Goal: Communication & Community: Answer question/provide support

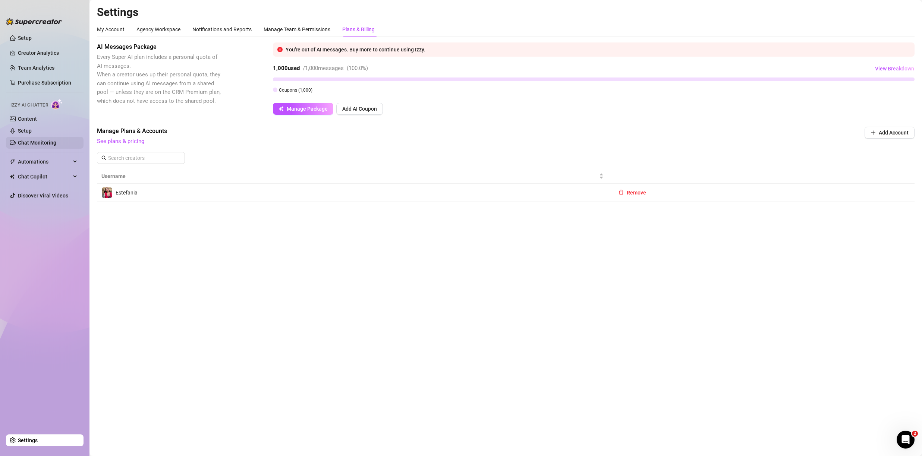
click at [45, 142] on link "Chat Monitoring" at bounding box center [37, 143] width 38 height 6
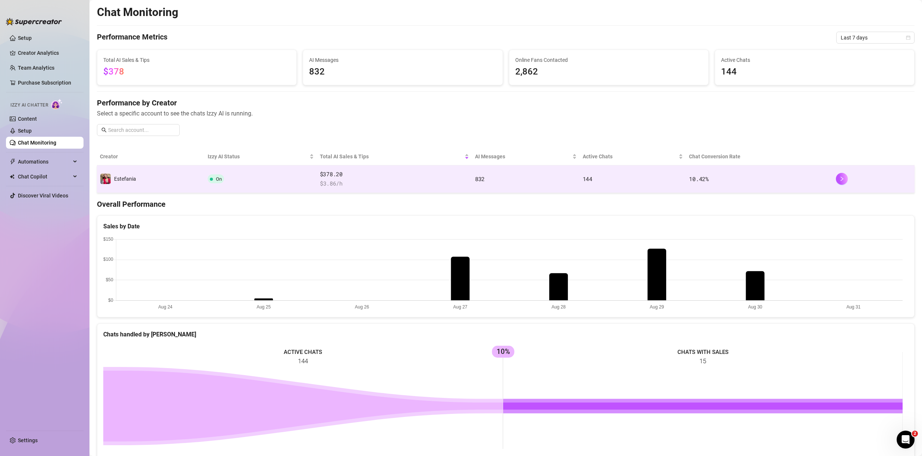
click at [173, 177] on td "Estefania" at bounding box center [151, 180] width 108 height 28
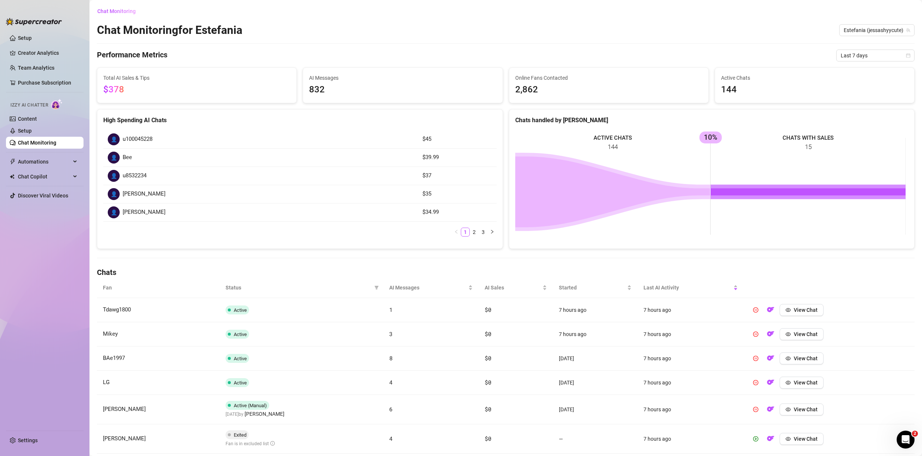
scroll to position [141, 0]
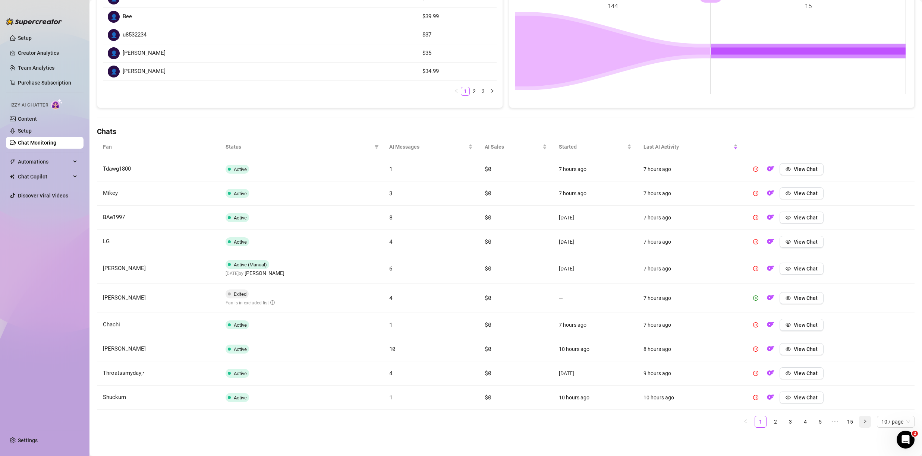
click at [863, 419] on icon "right" at bounding box center [865, 421] width 4 height 4
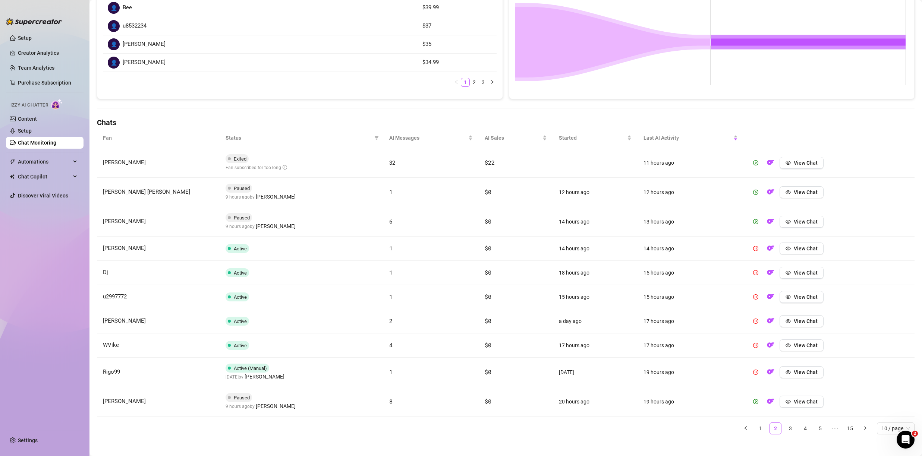
scroll to position [157, 0]
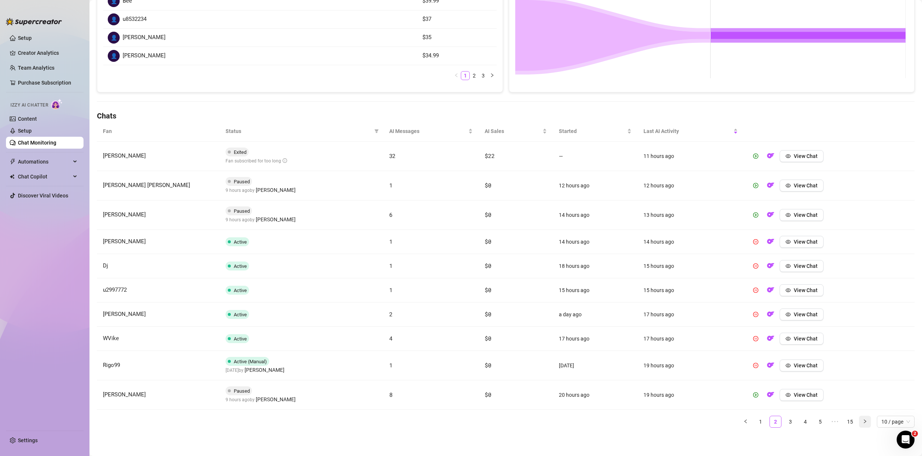
click at [859, 422] on button "button" at bounding box center [865, 422] width 12 height 12
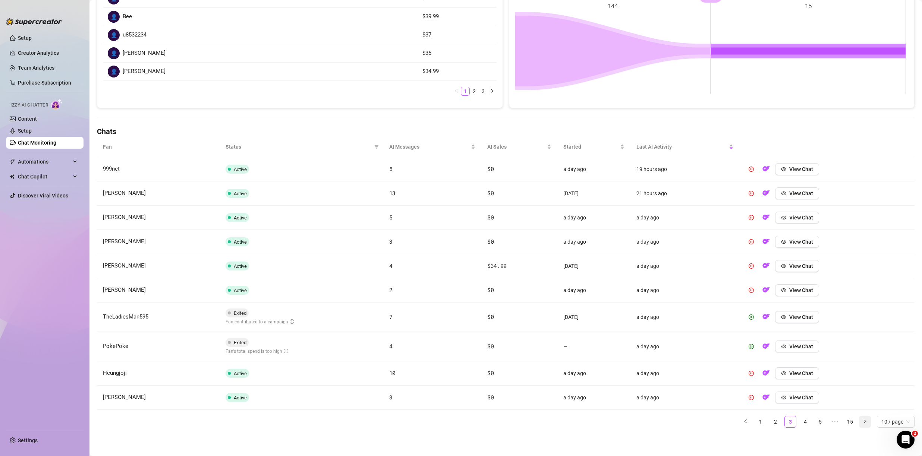
scroll to position [141, 0]
click at [861, 424] on button "button" at bounding box center [865, 422] width 12 height 12
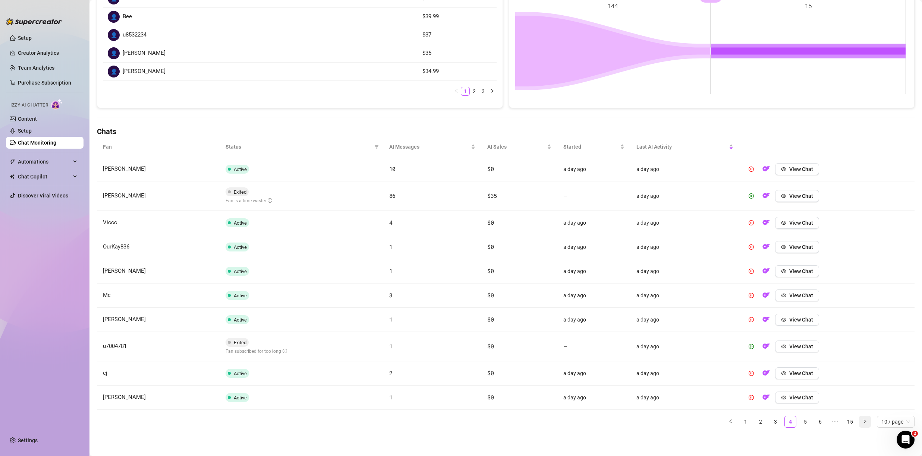
click at [861, 425] on button "button" at bounding box center [865, 422] width 12 height 12
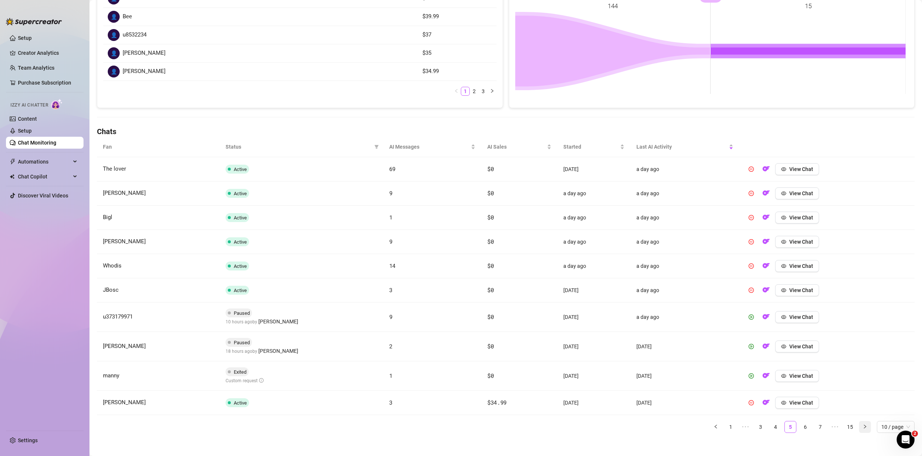
scroll to position [146, 0]
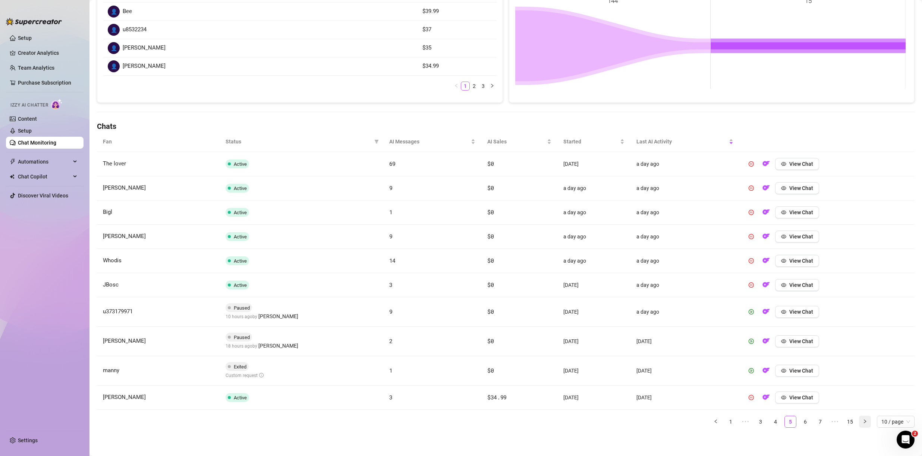
click at [861, 425] on button "button" at bounding box center [865, 422] width 12 height 12
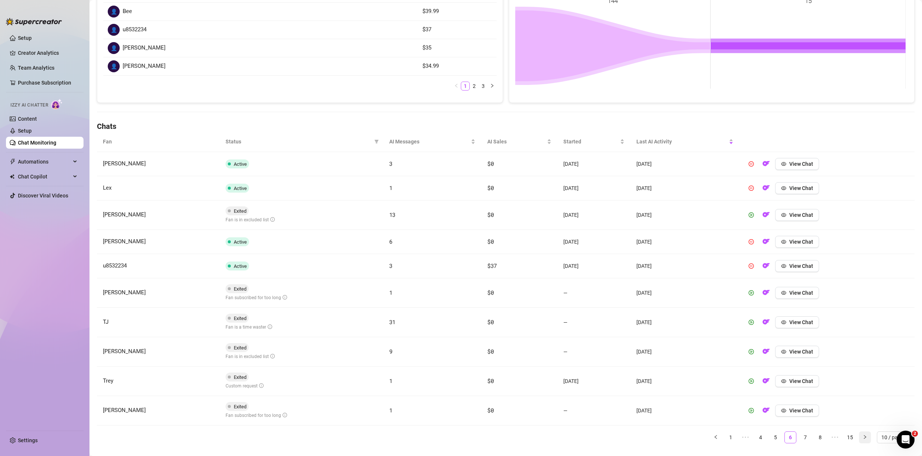
scroll to position [157, 0]
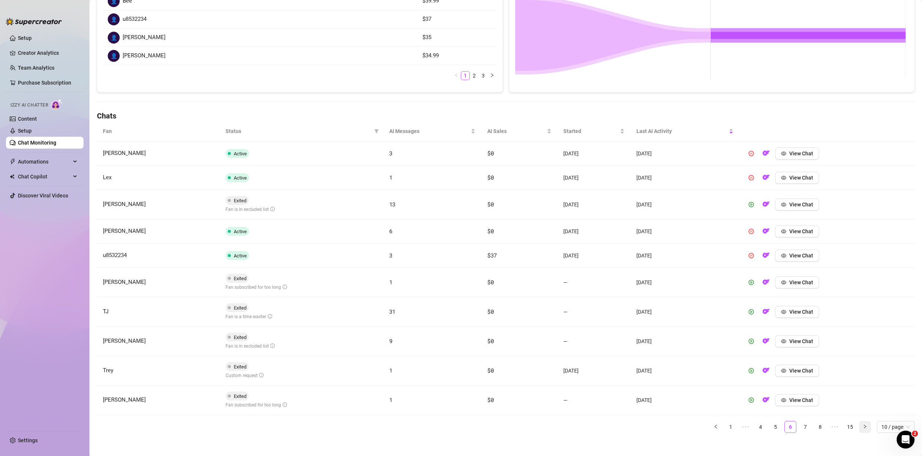
click at [863, 425] on icon "right" at bounding box center [865, 427] width 4 height 4
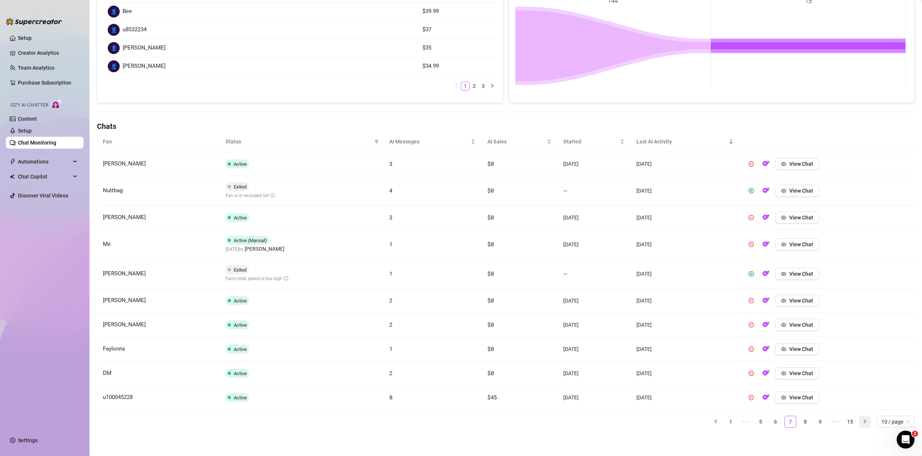
scroll to position [146, 0]
click at [860, 425] on button "button" at bounding box center [865, 422] width 12 height 12
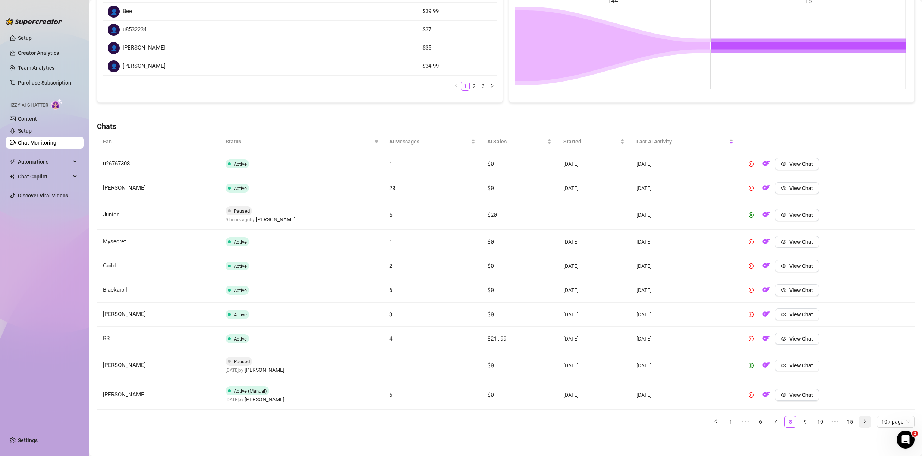
click at [860, 425] on button "button" at bounding box center [865, 422] width 12 height 12
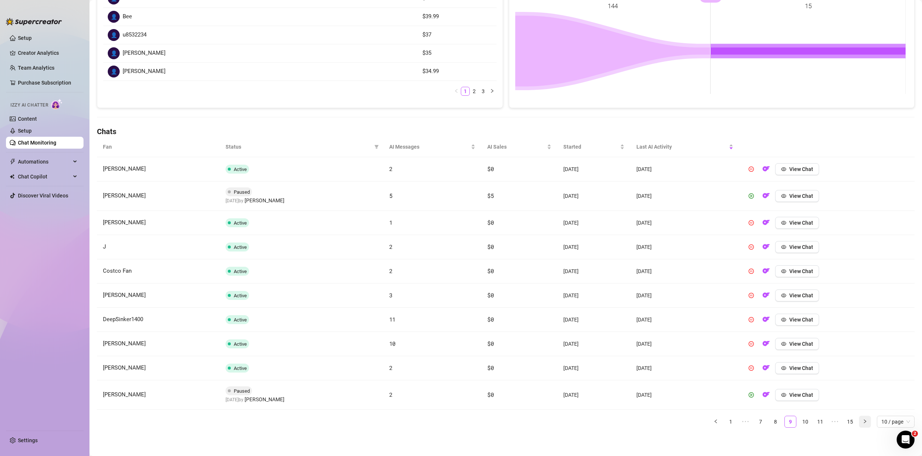
scroll to position [141, 0]
click at [860, 425] on button "button" at bounding box center [865, 422] width 12 height 12
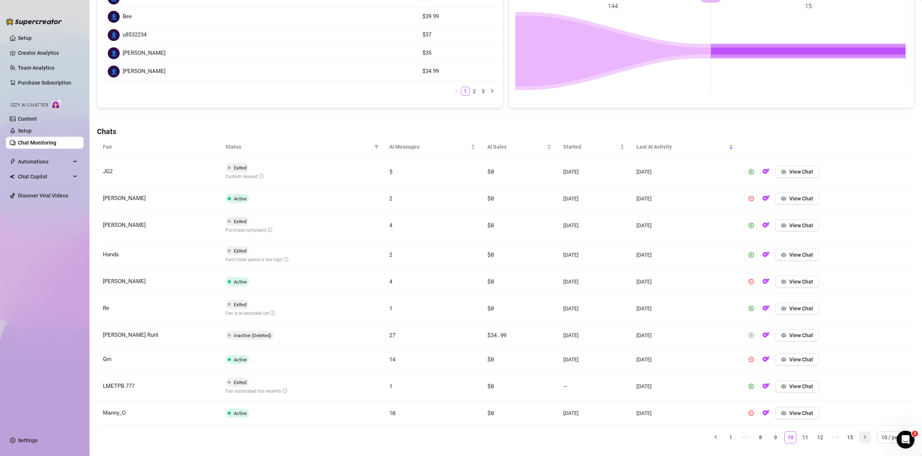
scroll to position [157, 0]
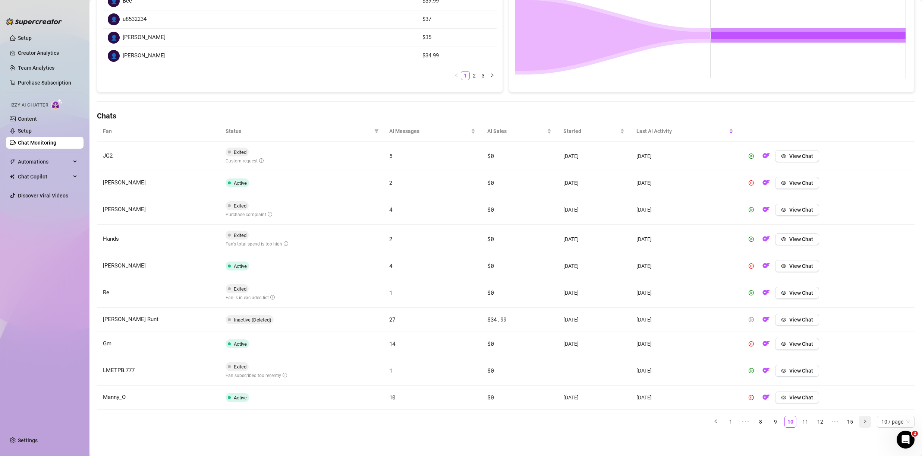
click at [860, 425] on button "button" at bounding box center [865, 422] width 12 height 12
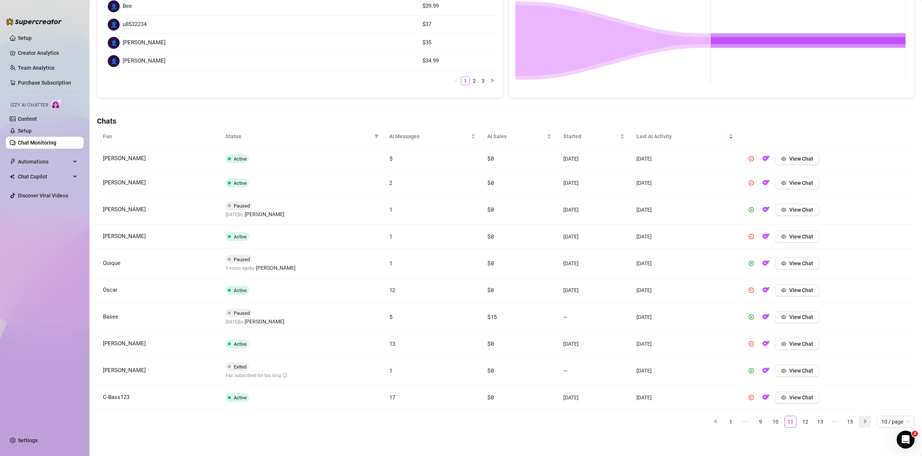
scroll to position [151, 0]
click at [860, 425] on button "button" at bounding box center [865, 422] width 12 height 12
click at [860, 426] on button "button" at bounding box center [865, 422] width 12 height 12
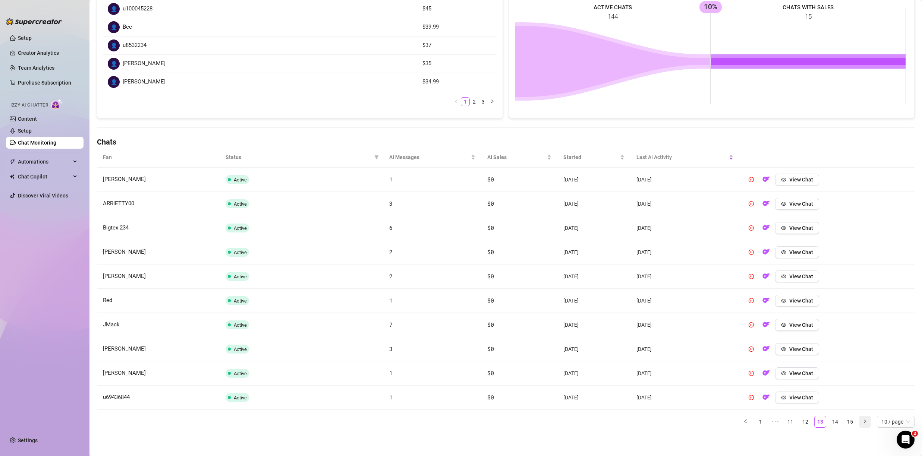
scroll to position [130, 0]
click at [860, 426] on button "button" at bounding box center [865, 422] width 12 height 12
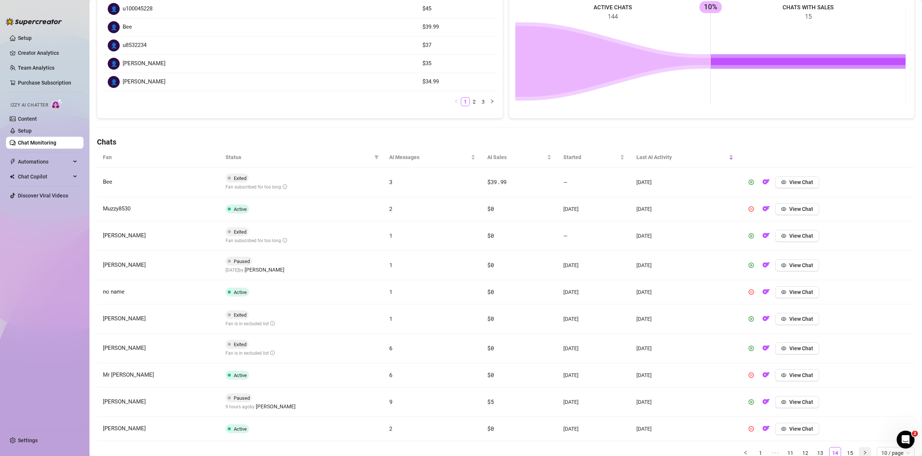
scroll to position [157, 0]
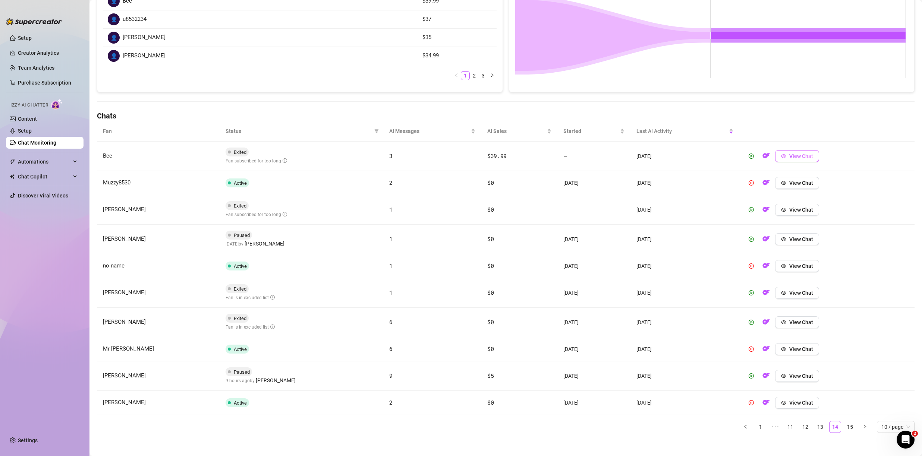
click at [781, 156] on icon "eye" at bounding box center [783, 156] width 5 height 5
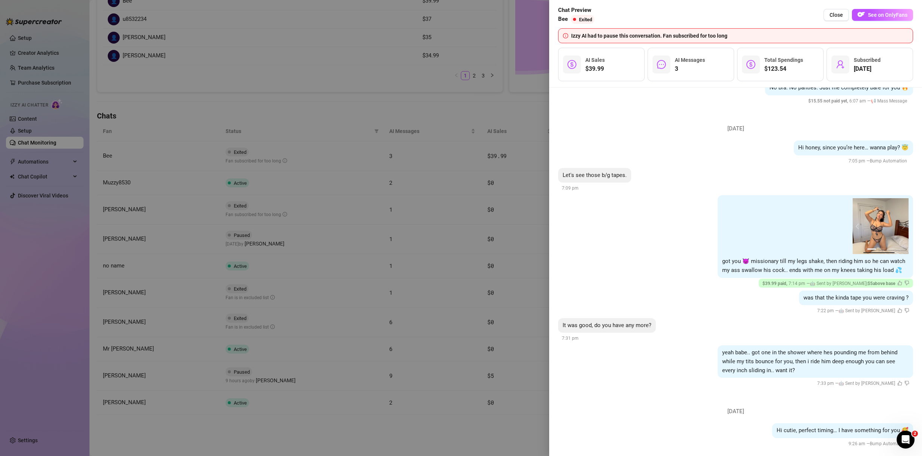
scroll to position [111, 0]
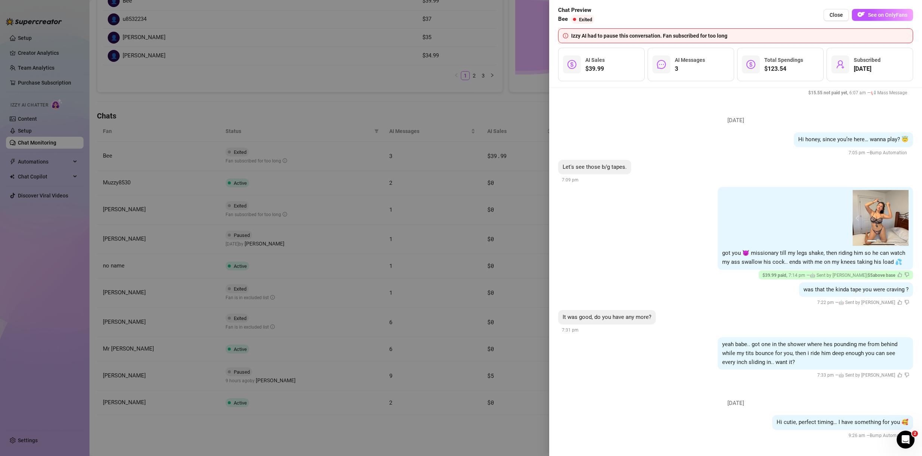
click at [348, 97] on div at bounding box center [461, 228] width 922 height 456
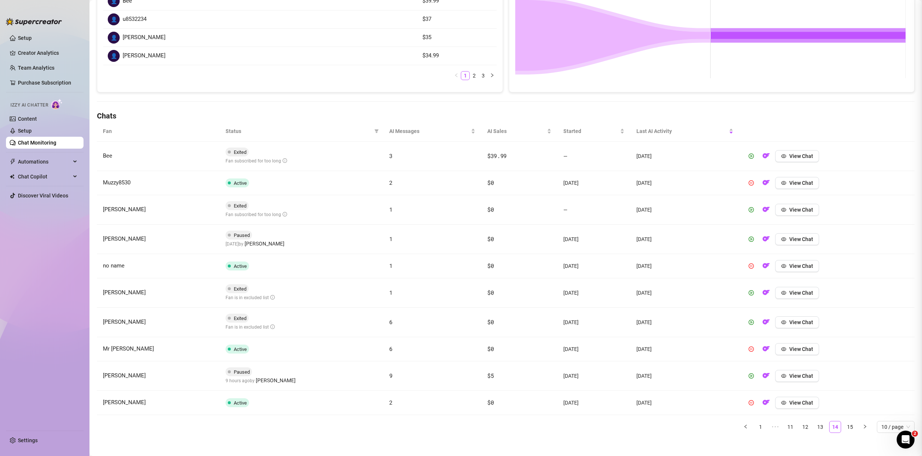
scroll to position [0, 0]
click at [32, 134] on link "Setup" at bounding box center [25, 131] width 14 height 6
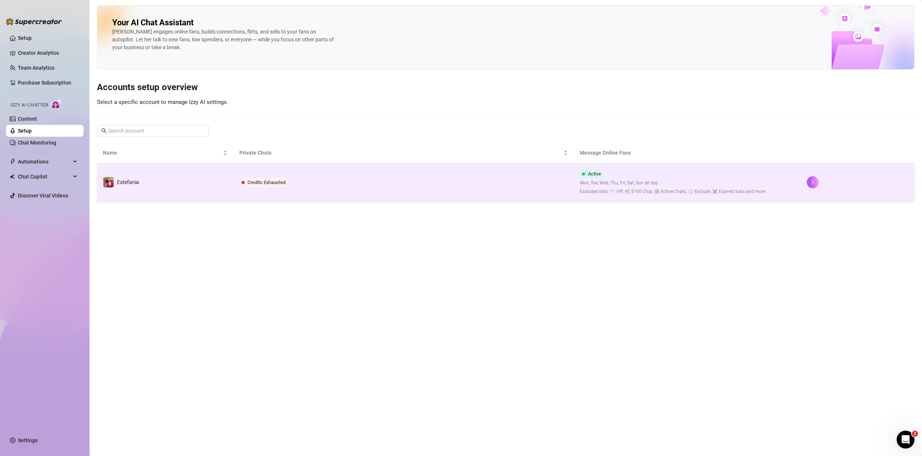
click at [162, 175] on td "Estefania" at bounding box center [165, 182] width 136 height 38
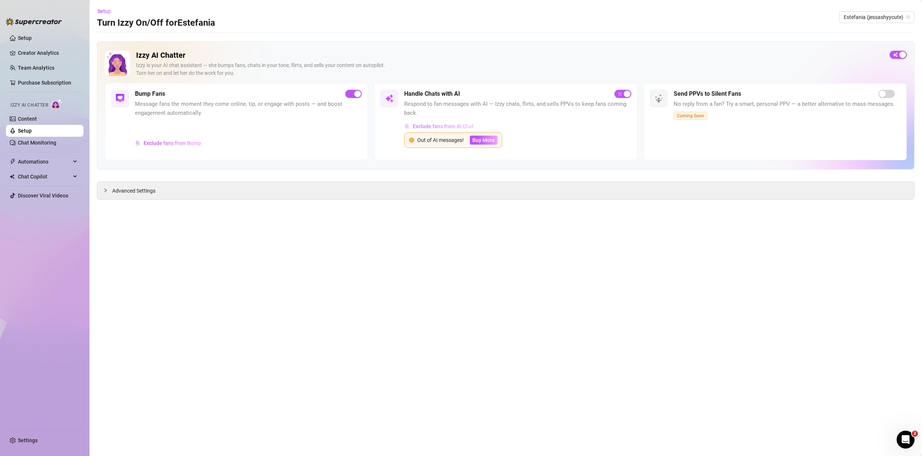
click at [421, 126] on span "Exclude fans from AI Chat" at bounding box center [443, 126] width 61 height 6
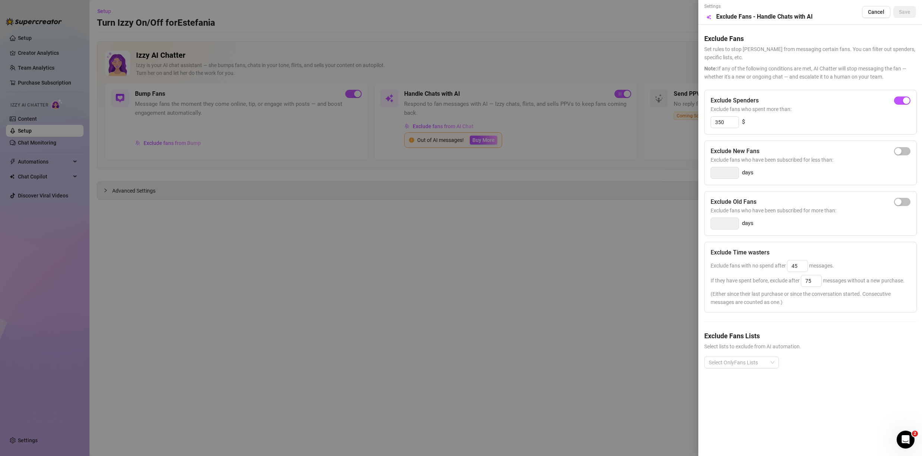
click at [388, 258] on div at bounding box center [461, 228] width 922 height 456
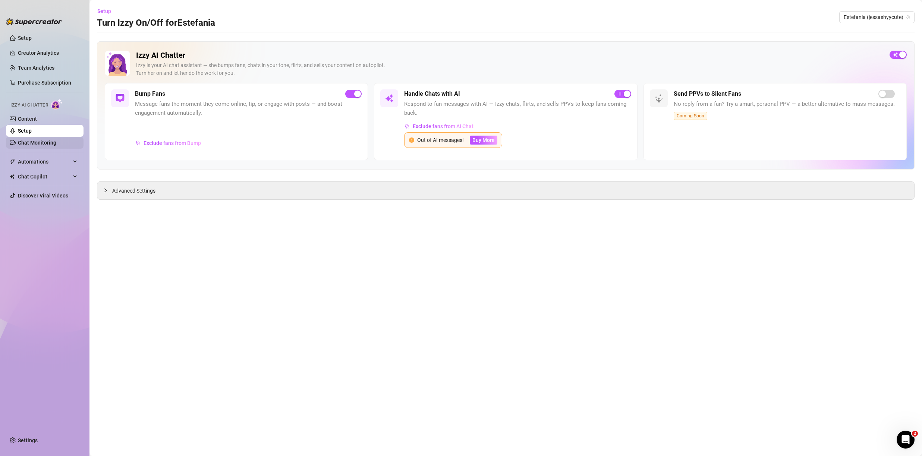
drag, startPoint x: 47, startPoint y: 146, endPoint x: 58, endPoint y: 151, distance: 12.5
click at [47, 146] on link "Chat Monitoring" at bounding box center [37, 143] width 38 height 6
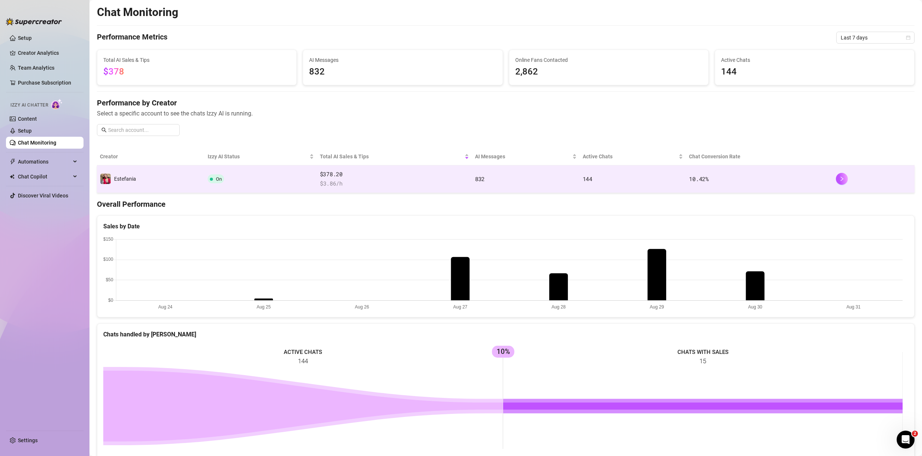
click at [180, 182] on td "Estefania" at bounding box center [151, 180] width 108 height 28
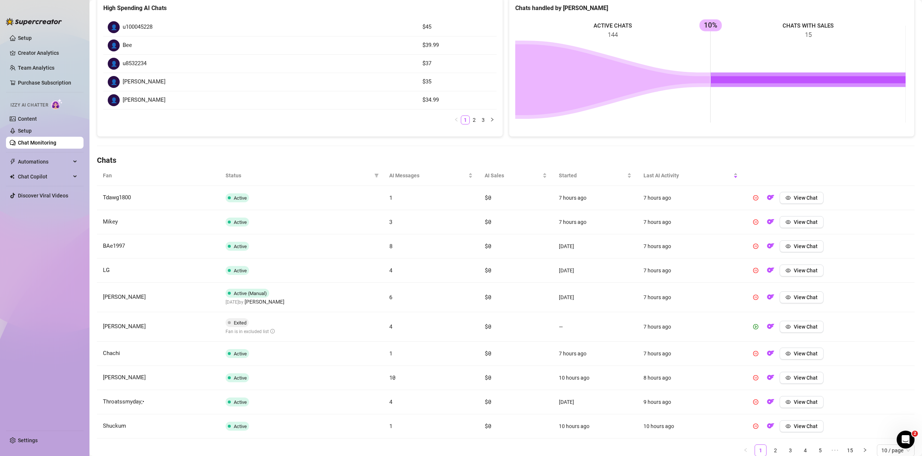
scroll to position [141, 0]
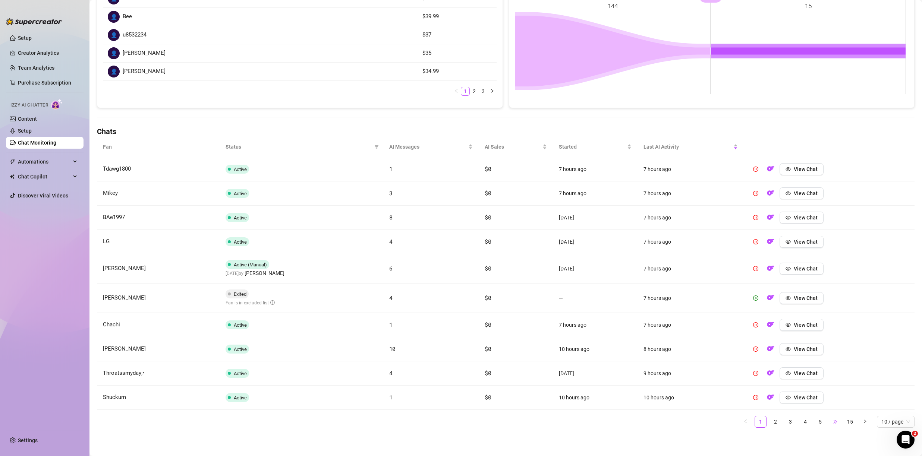
click at [831, 423] on span "•••" at bounding box center [835, 422] width 12 height 12
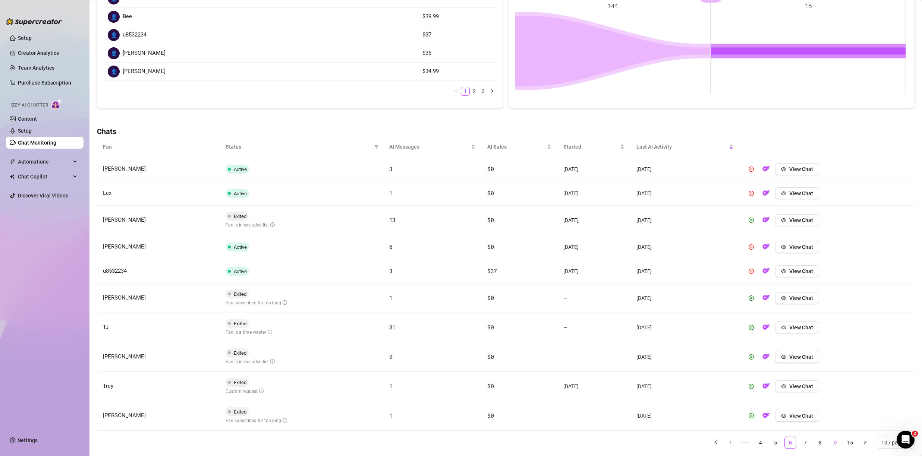
click at [831, 443] on span "•••" at bounding box center [835, 443] width 12 height 12
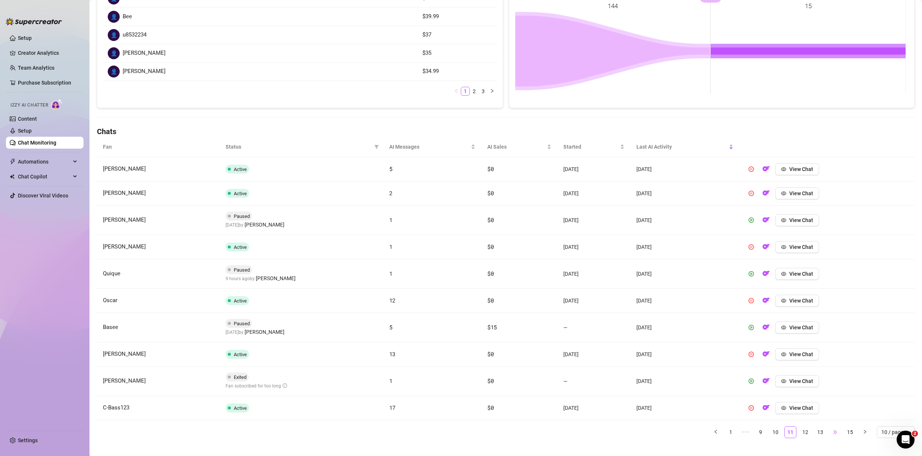
click at [829, 435] on span "•••" at bounding box center [835, 433] width 12 height 12
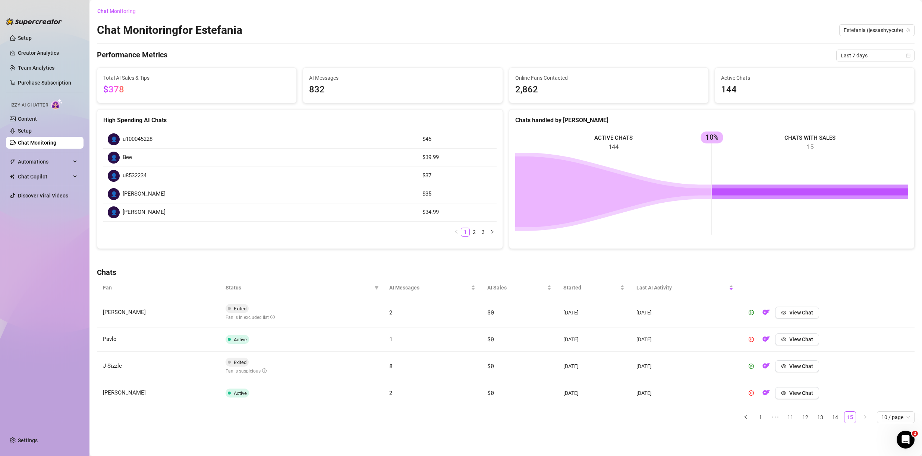
scroll to position [0, 0]
click at [835, 418] on link "14" at bounding box center [835, 417] width 11 height 11
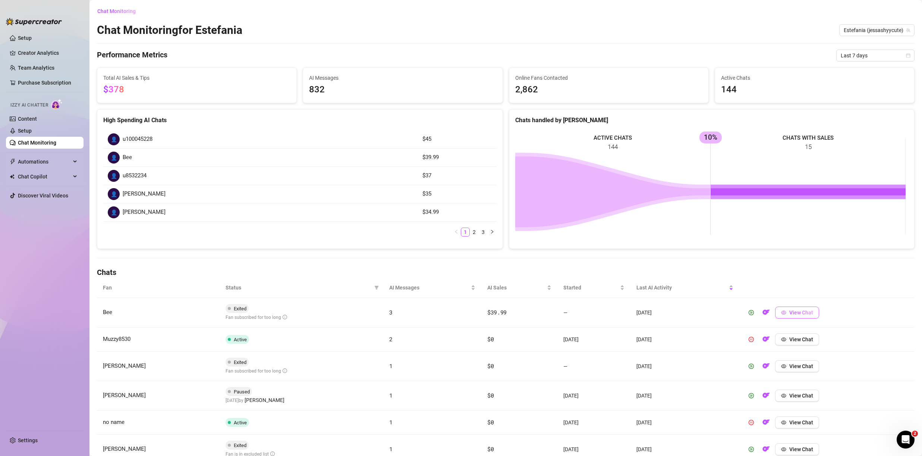
click at [797, 315] on span "View Chat" at bounding box center [801, 313] width 24 height 6
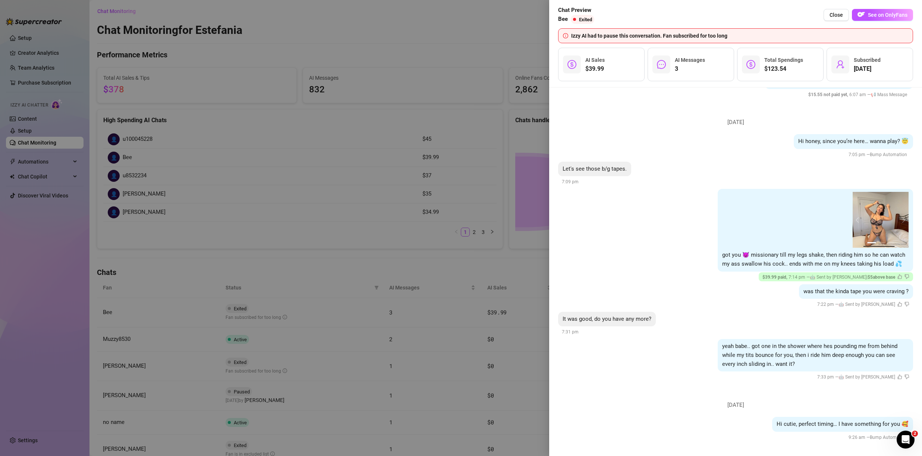
scroll to position [111, 0]
click at [869, 15] on span "See on OnlyFans" at bounding box center [888, 15] width 40 height 6
